Goal: Task Accomplishment & Management: Manage account settings

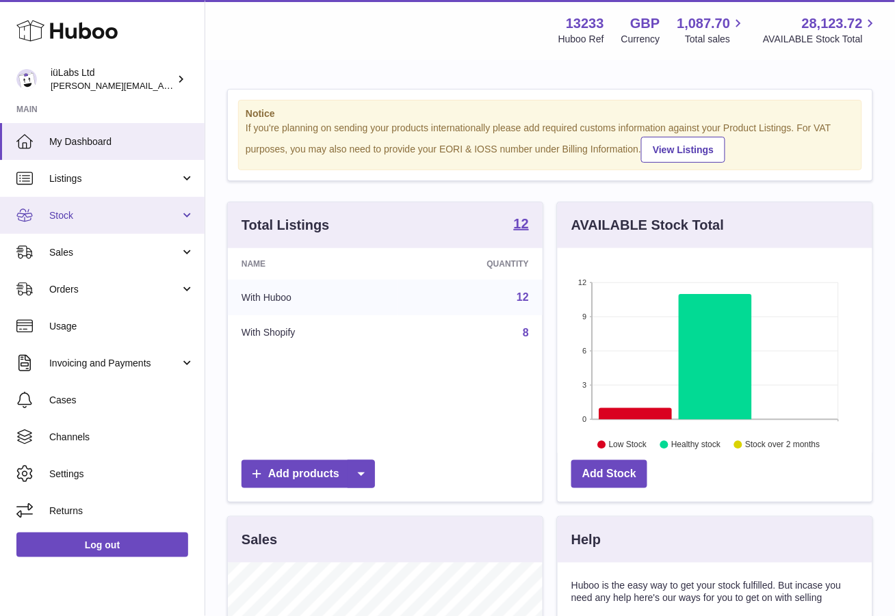
click at [99, 203] on link "Stock" at bounding box center [102, 215] width 204 height 37
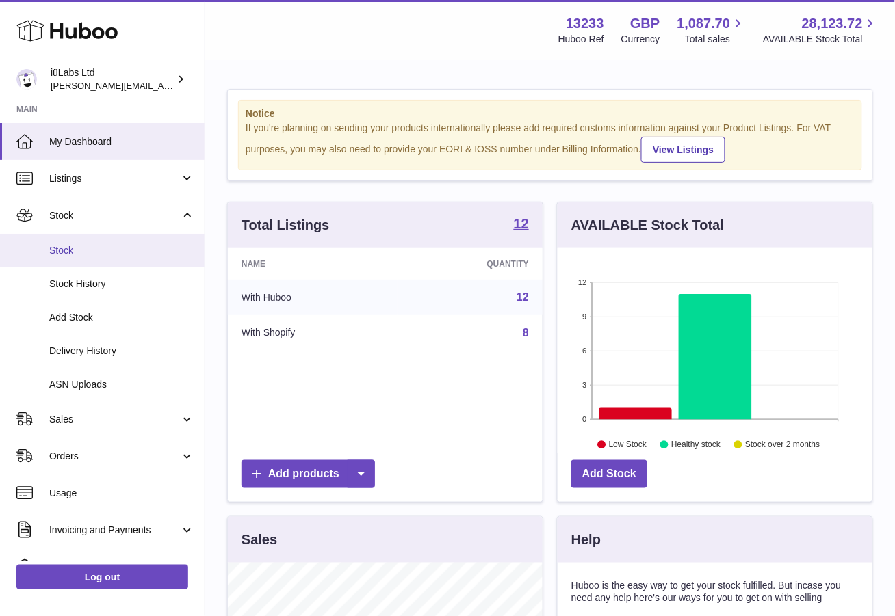
click at [91, 248] on span "Stock" at bounding box center [121, 250] width 145 height 13
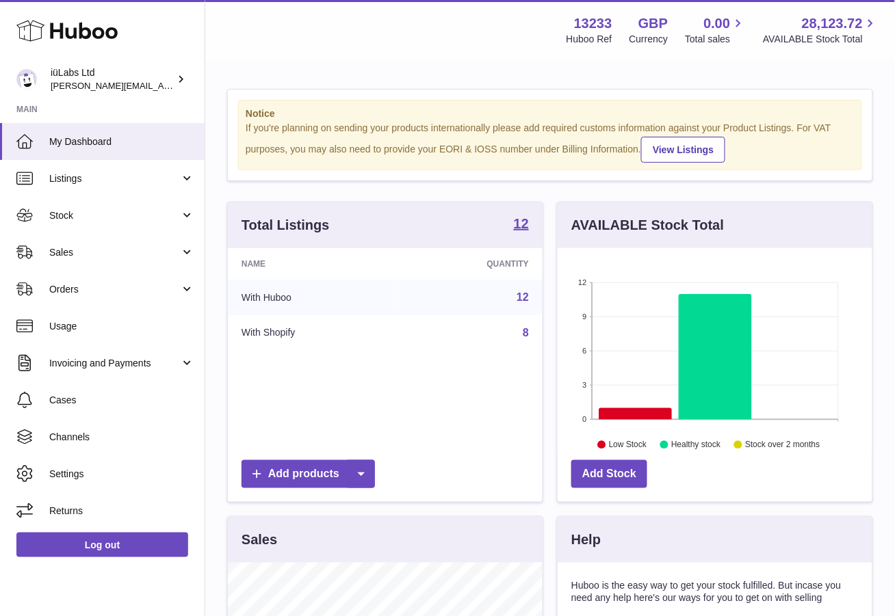
scroll to position [213, 315]
click at [98, 211] on span "Stock" at bounding box center [114, 215] width 131 height 13
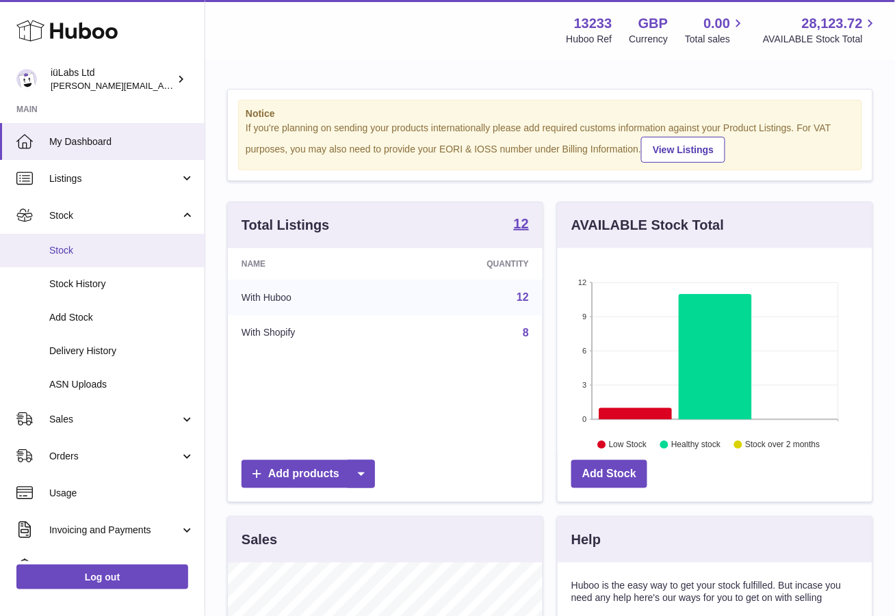
click at [81, 247] on span "Stock" at bounding box center [121, 250] width 145 height 13
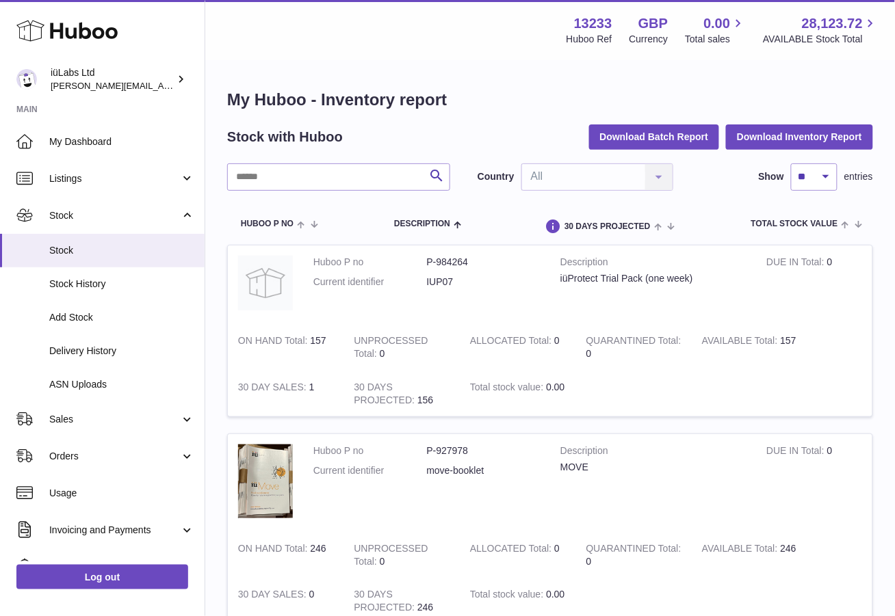
click at [267, 29] on div "Menu Huboo 13233 Huboo Ref GBP Currency 0.00 Total sales 28,123.72 AVAILABLE St…" at bounding box center [550, 29] width 657 height 31
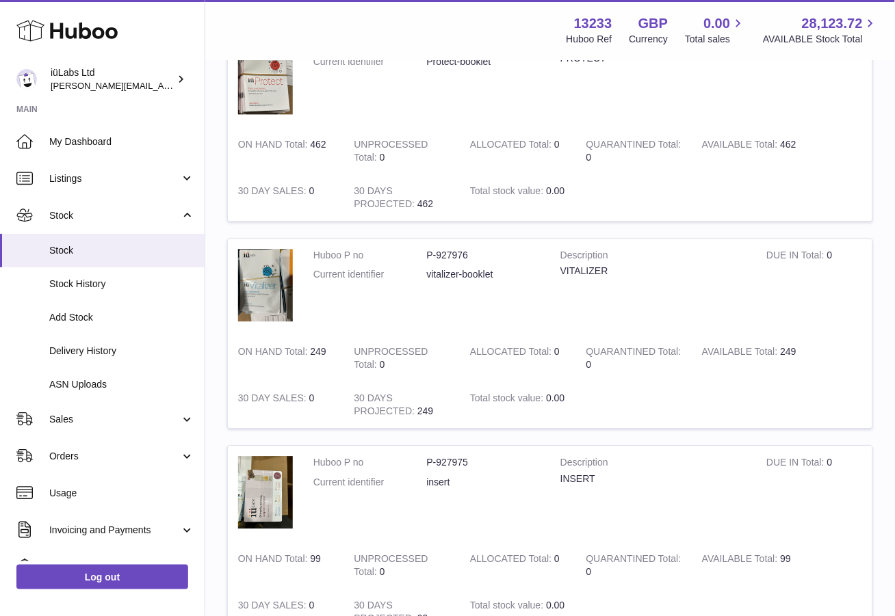
scroll to position [940, 0]
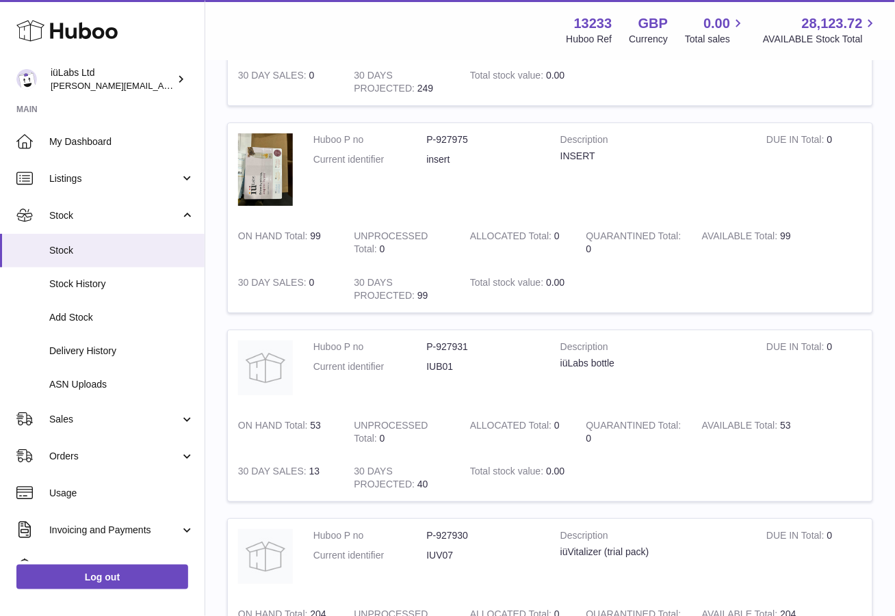
drag, startPoint x: 289, startPoint y: 12, endPoint x: 531, endPoint y: 168, distance: 288.2
click at [289, 12] on div "Menu Huboo 13233 Huboo Ref GBP Currency 0.00 Total sales 28,123.72 AVAILABLE St…" at bounding box center [549, 30] width 689 height 60
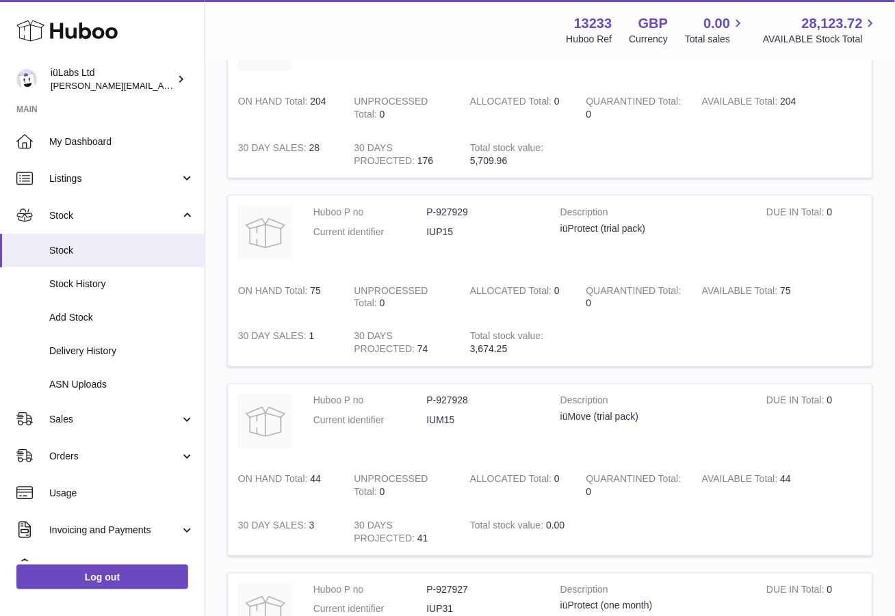
scroll to position [1282, 0]
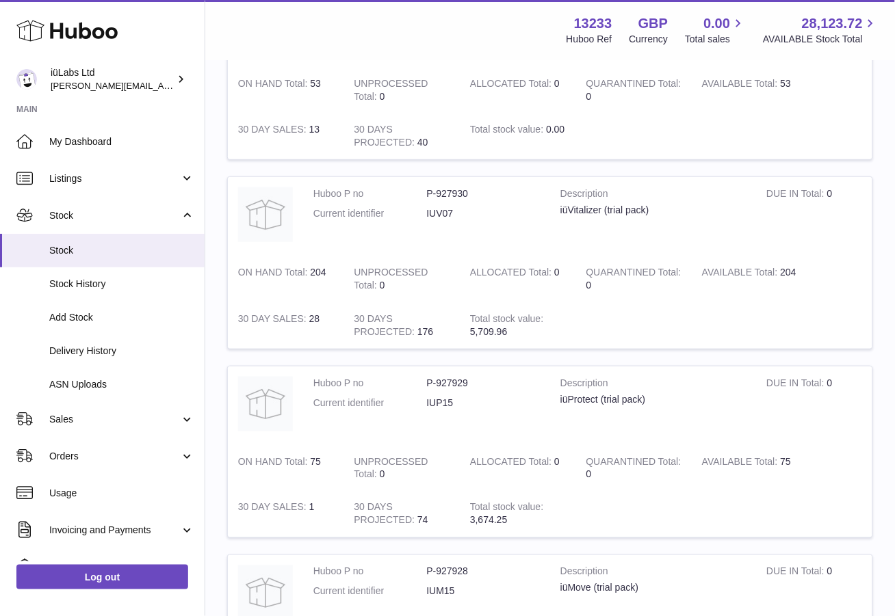
drag, startPoint x: 287, startPoint y: 24, endPoint x: 296, endPoint y: 35, distance: 14.1
click at [287, 24] on div "Menu Huboo 13233 Huboo Ref GBP Currency 0.00 Total sales 28,123.72 AVAILABLE St…" at bounding box center [550, 29] width 657 height 31
click at [341, 25] on div "Menu Huboo 13233 Huboo Ref GBP Currency 0.00 Total sales 28,123.72 AVAILABLE St…" at bounding box center [550, 29] width 657 height 31
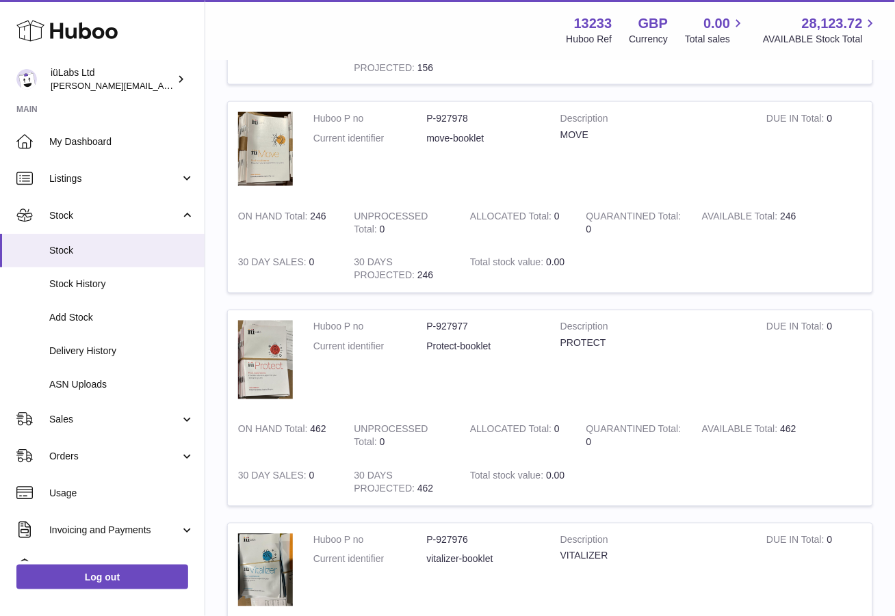
scroll to position [293, 0]
